Goal: Task Accomplishment & Management: Use online tool/utility

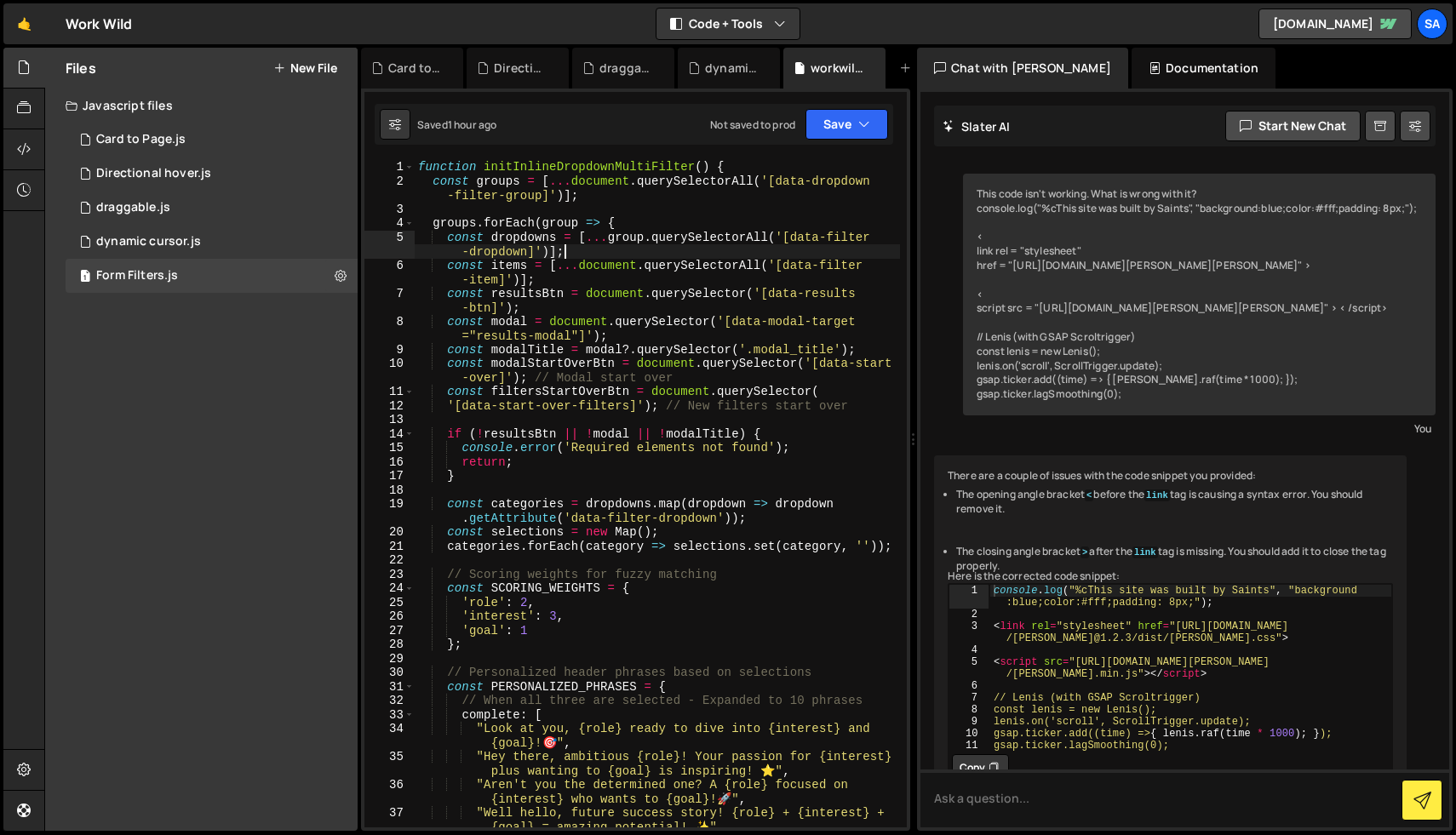
scroll to position [41536, 0]
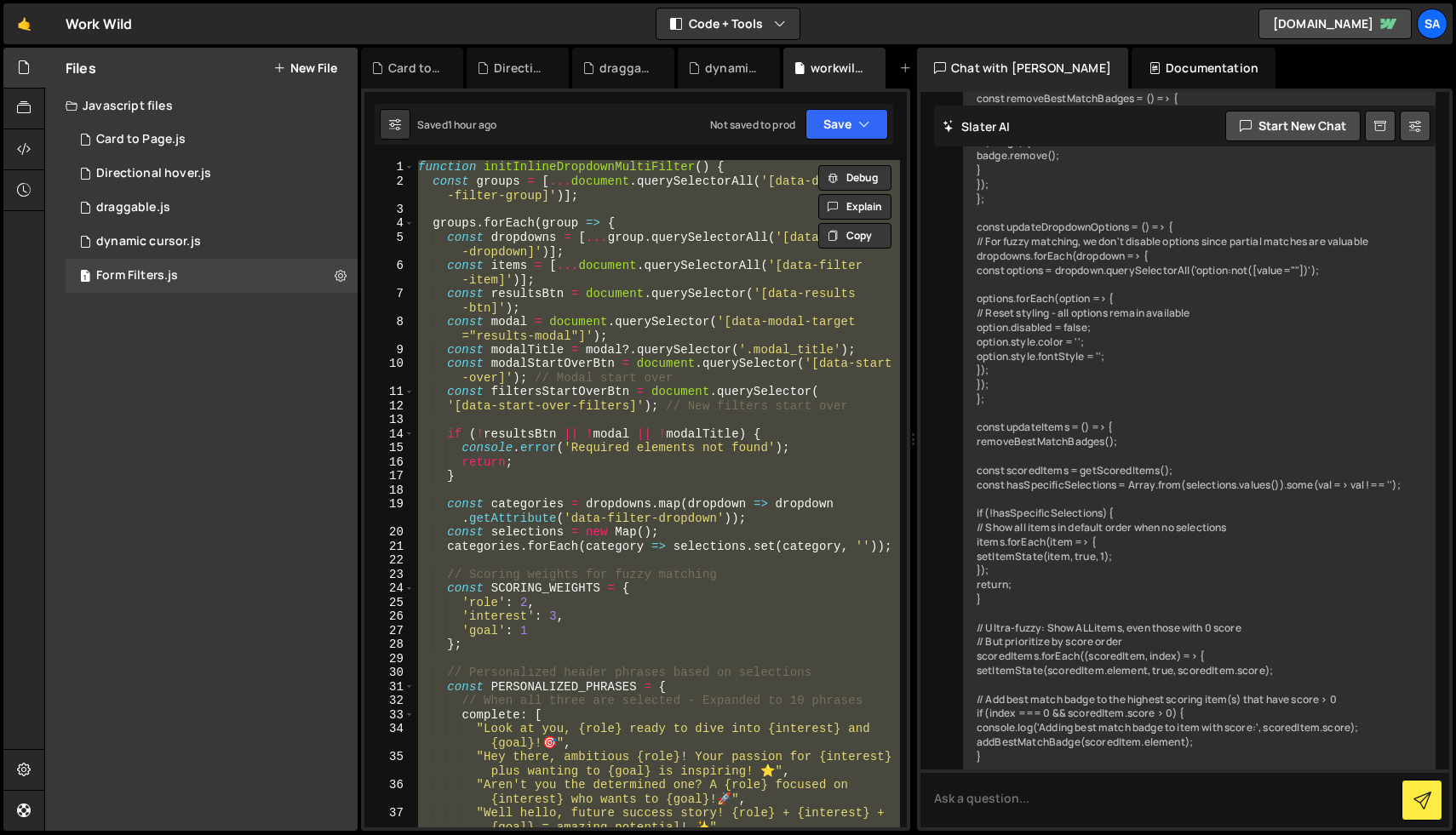
paste textarea "</script>"
type textarea "</script>"
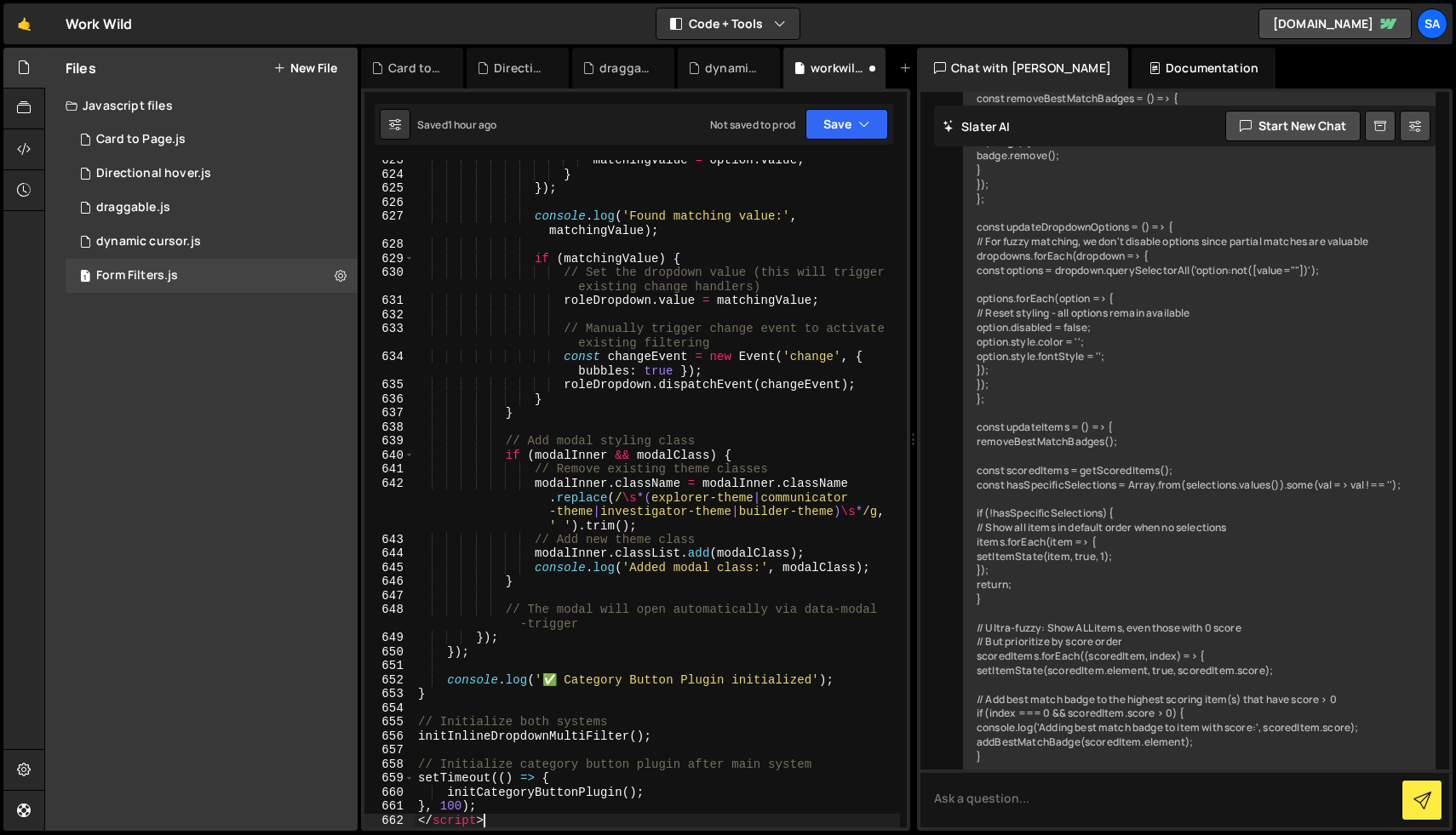
scroll to position [11383, 0]
click at [843, 121] on button "Save" at bounding box center [847, 124] width 83 height 31
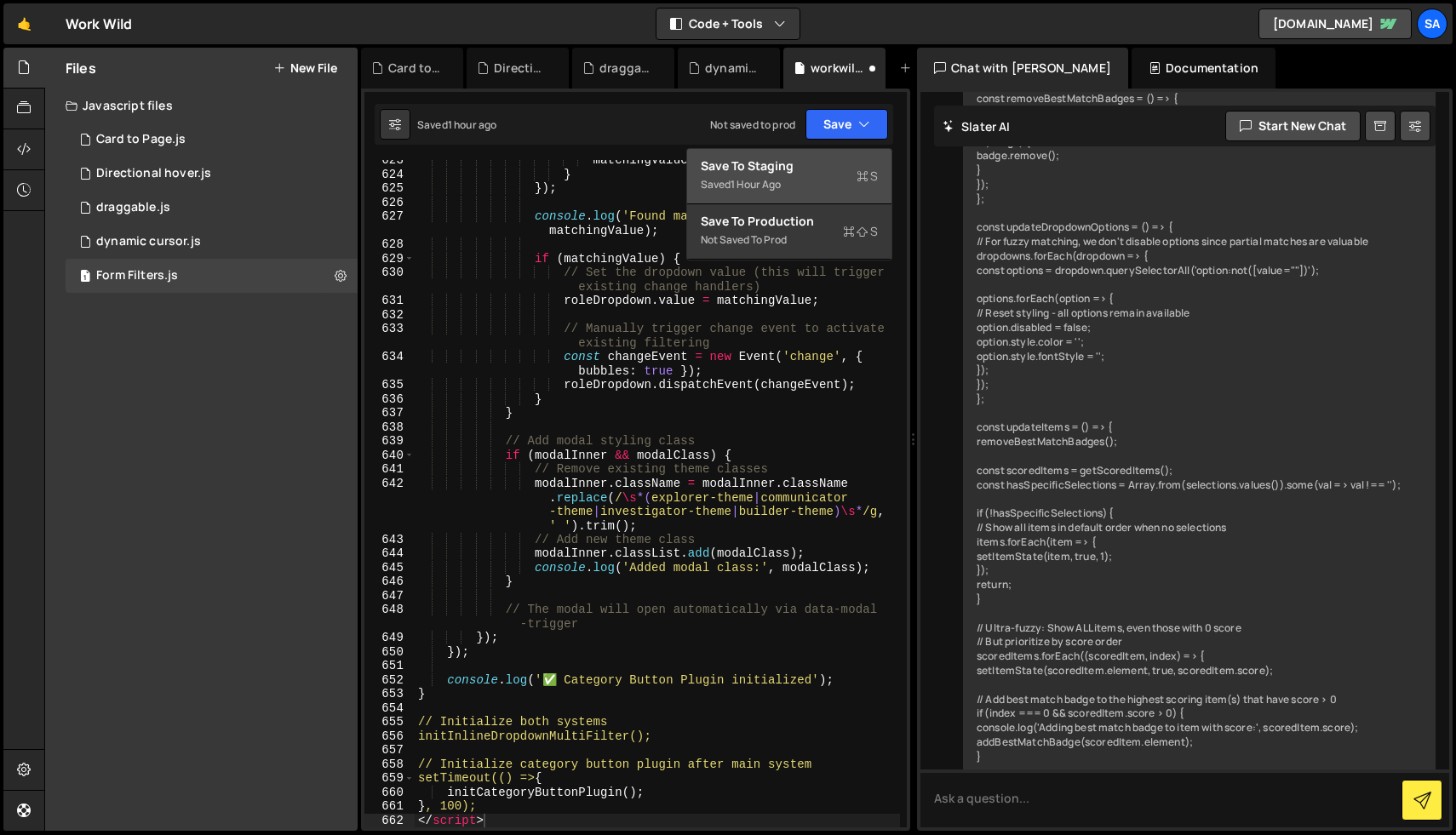
click at [825, 169] on div "Save to Staging S" at bounding box center [790, 166] width 178 height 17
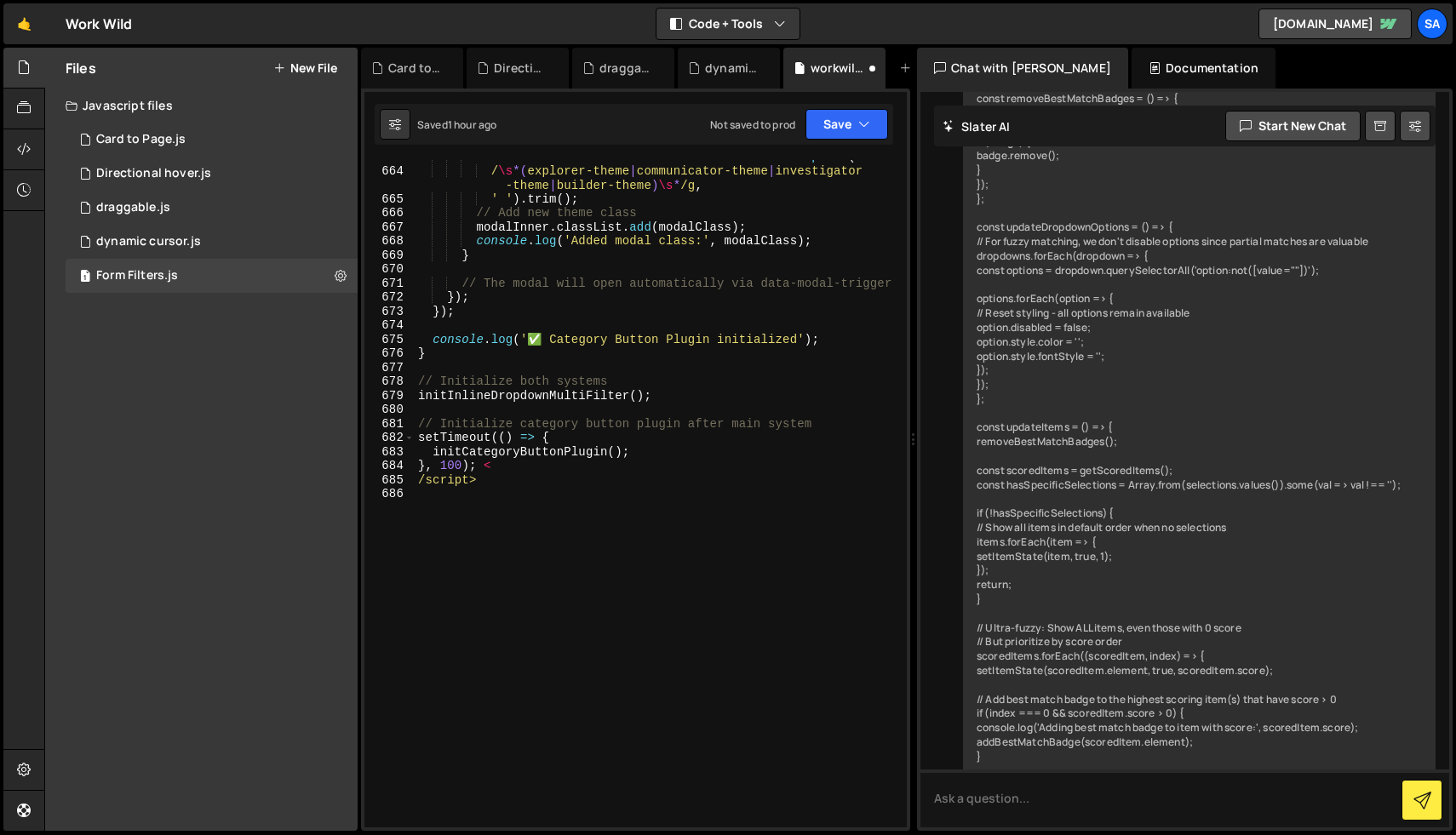
scroll to position [11049, 0]
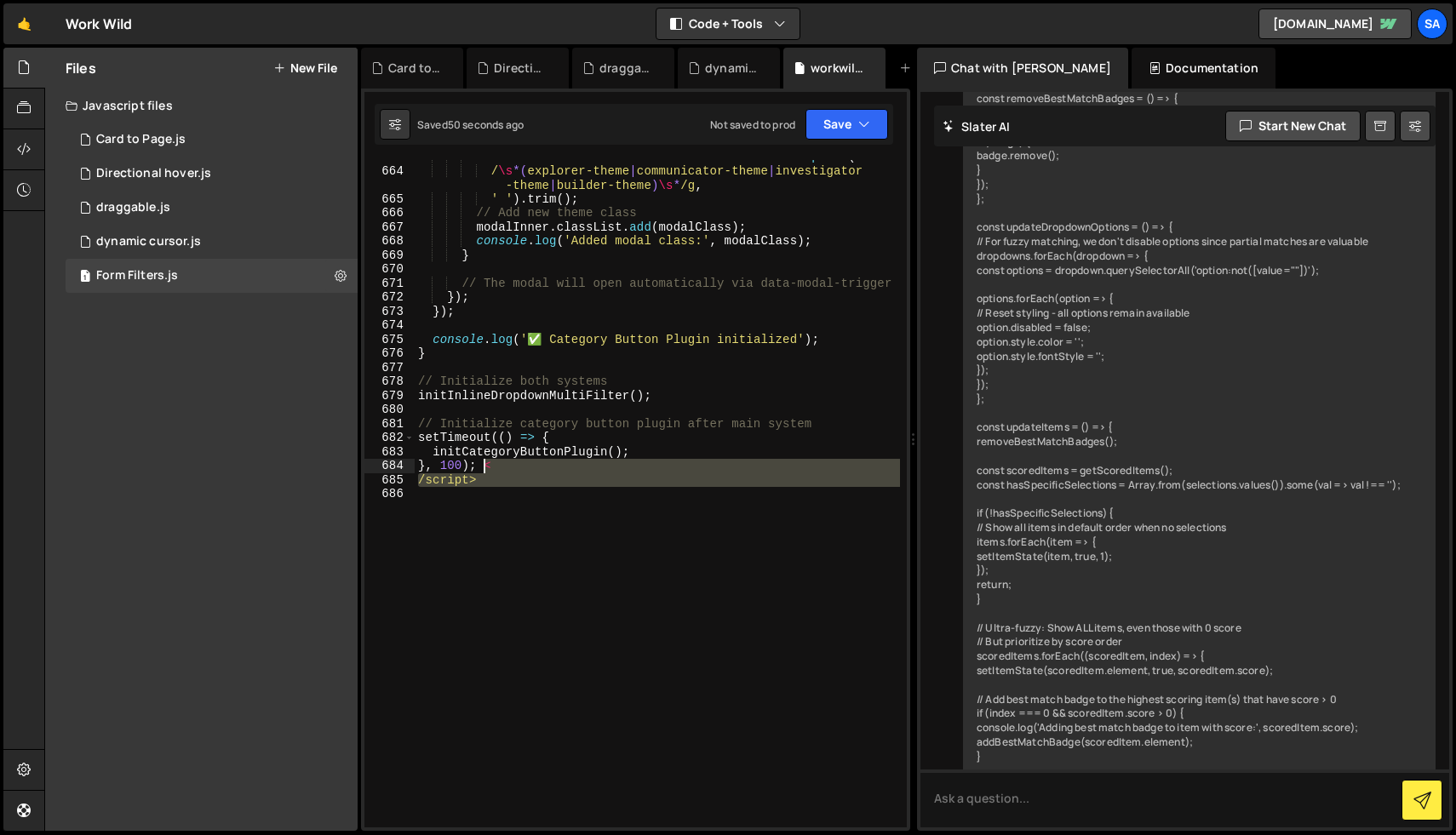
drag, startPoint x: 524, startPoint y: 492, endPoint x: 485, endPoint y: 470, distance: 44.8
click at [485, 469] on div "modalInner . className = modalInner . className . replace ( / \s *( explorer-th…" at bounding box center [657, 497] width 485 height 696
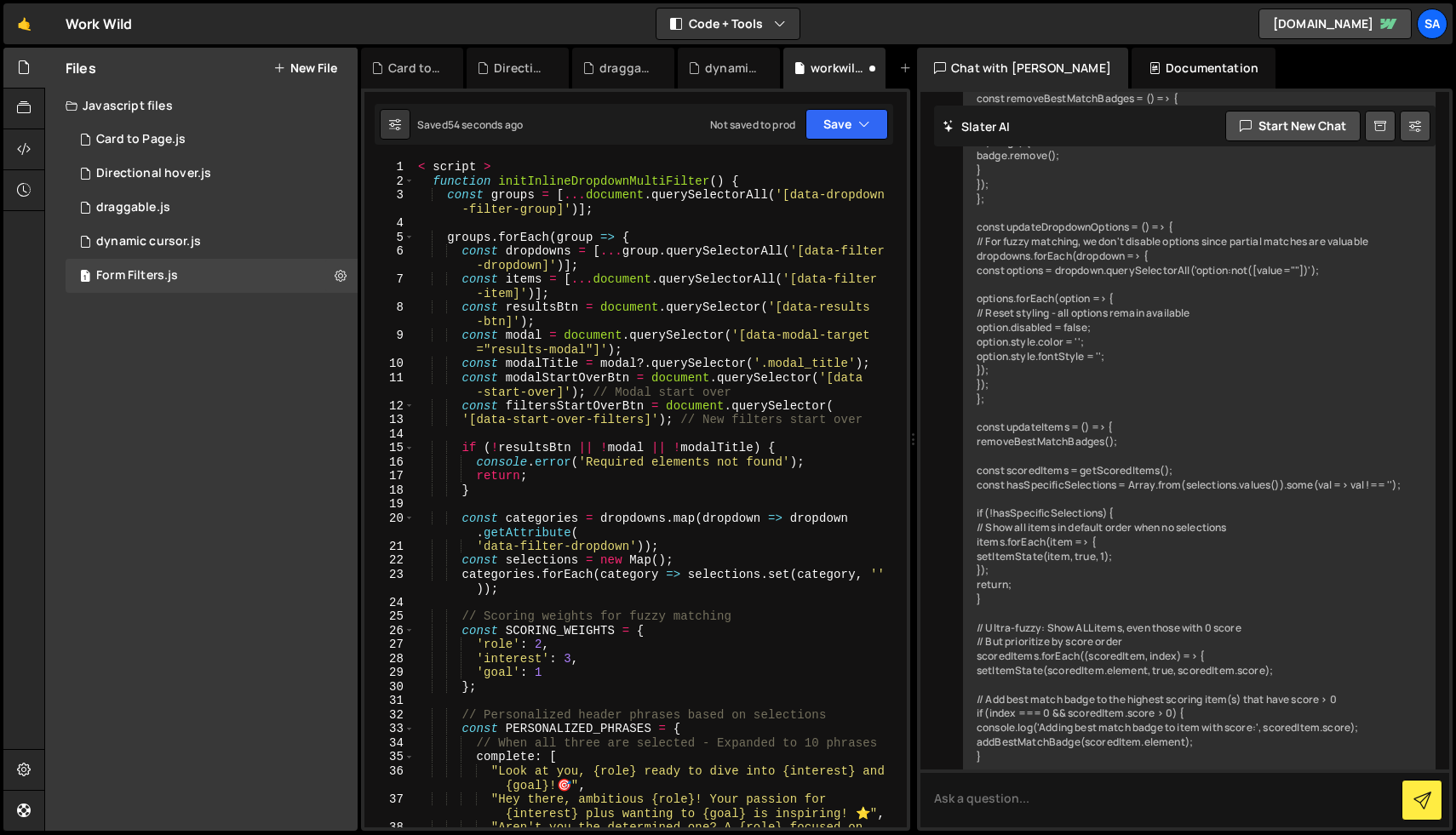
scroll to position [0, 0]
drag, startPoint x: 507, startPoint y: 162, endPoint x: 395, endPoint y: 164, distance: 112.0
click at [395, 164] on div "}, 100); 1 2 3 4 5 6 7 8 9 10 11 12 13 14 15 16 17 18 19 20 21 22 23 24 25 26 2…" at bounding box center [636, 493] width 542 height 667
type textarea "< script >"
click at [834, 119] on button "Save" at bounding box center [847, 124] width 83 height 31
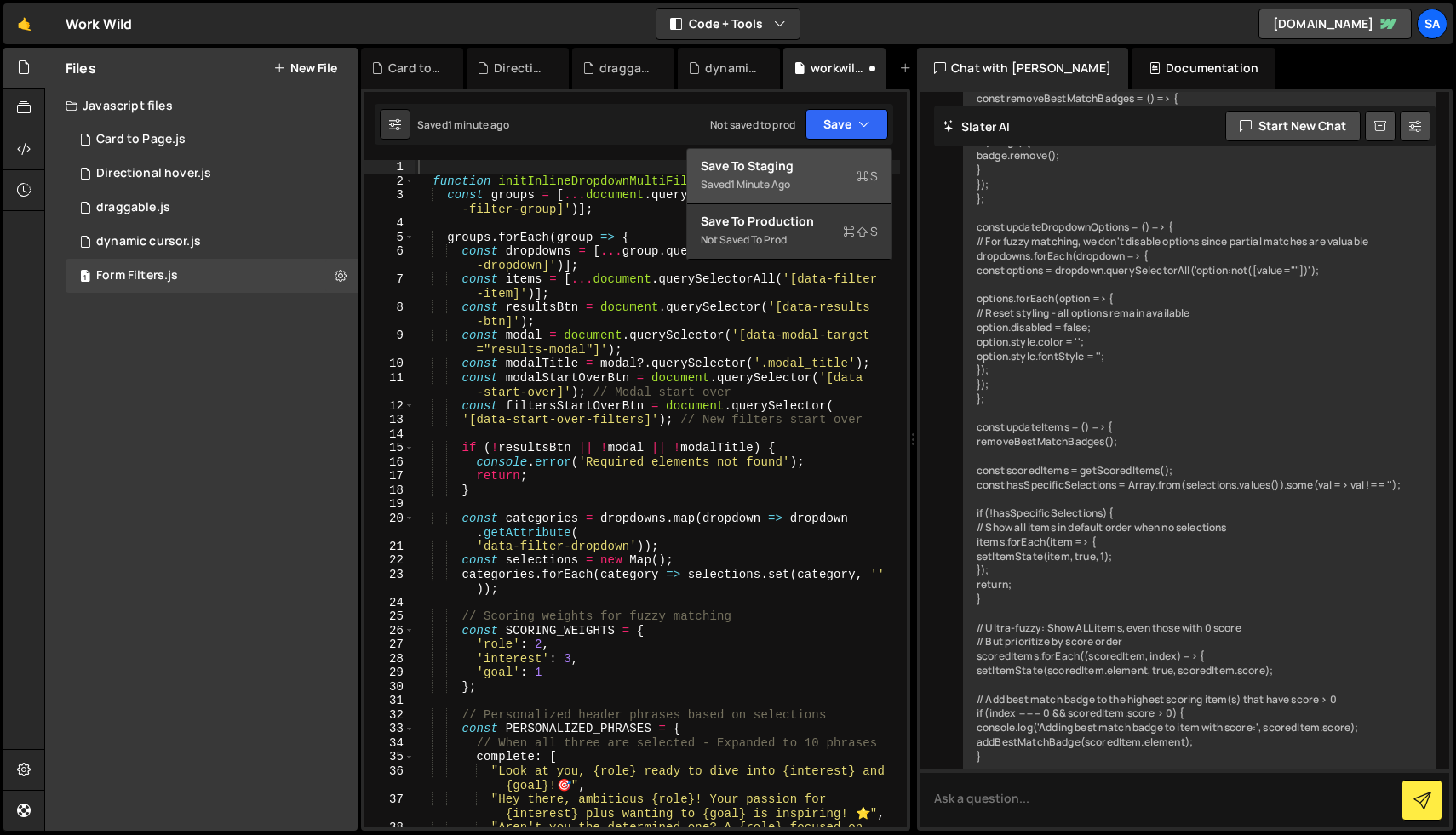
click at [769, 169] on div "Save to Staging S" at bounding box center [790, 166] width 178 height 17
